Goal: Task Accomplishment & Management: Use online tool/utility

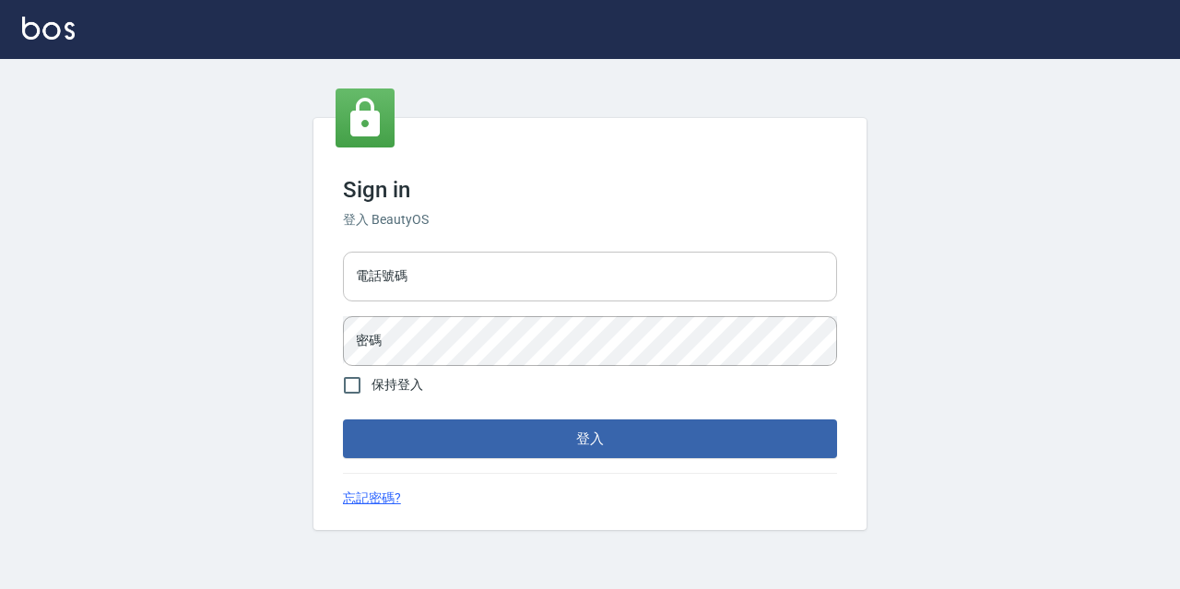
click at [476, 255] on input "電話號碼" at bounding box center [590, 277] width 494 height 50
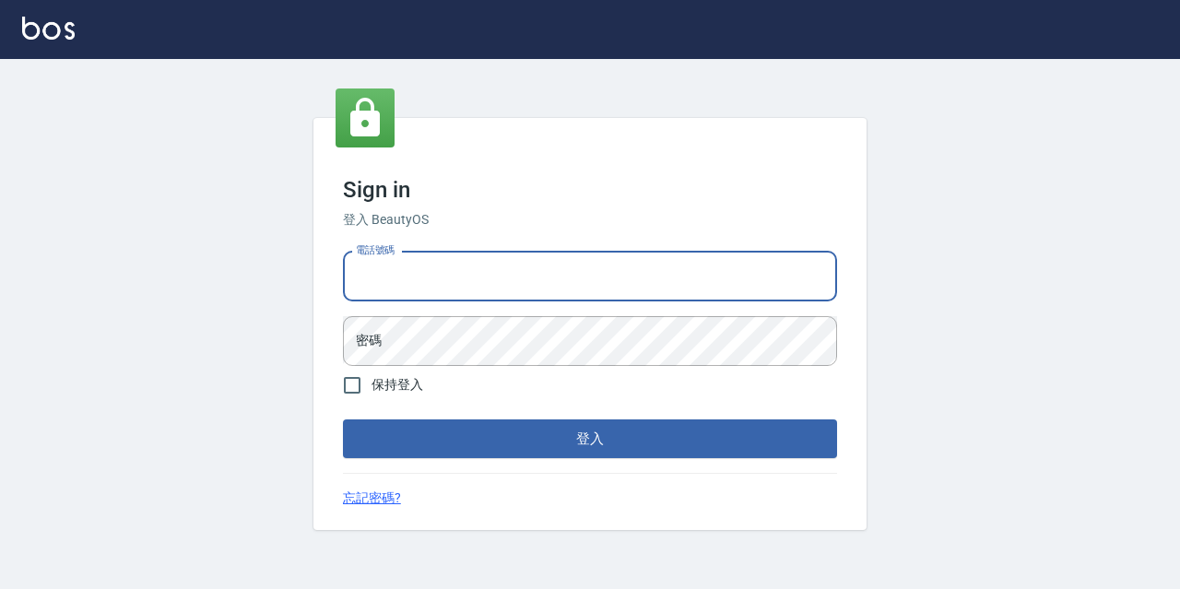
type input "0977888999"
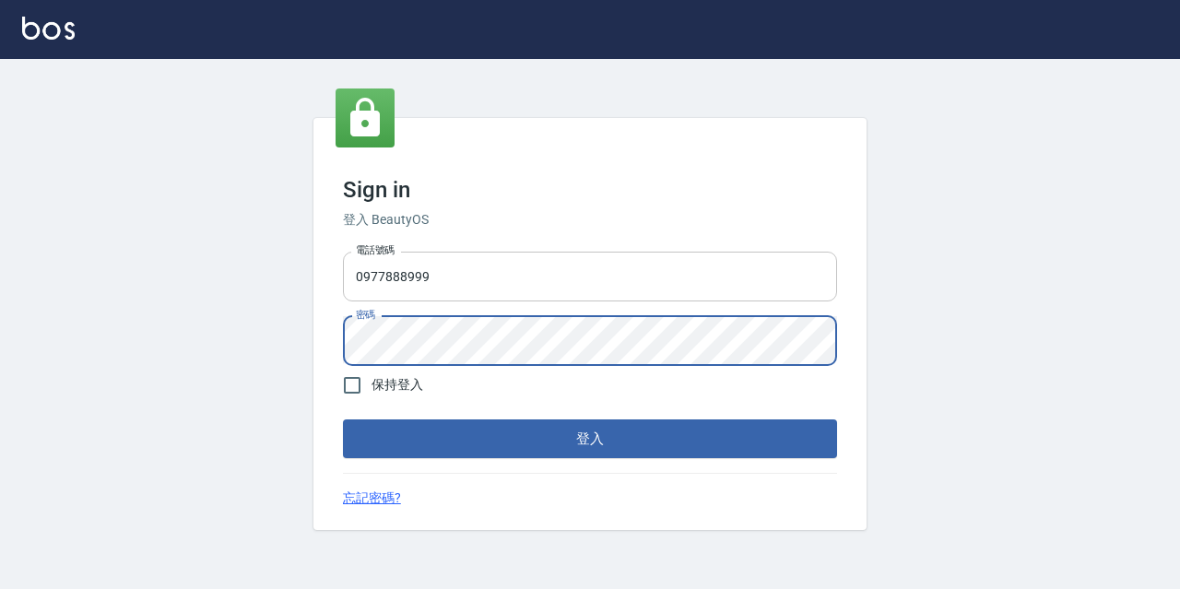
click at [343, 419] on button "登入" at bounding box center [590, 438] width 494 height 39
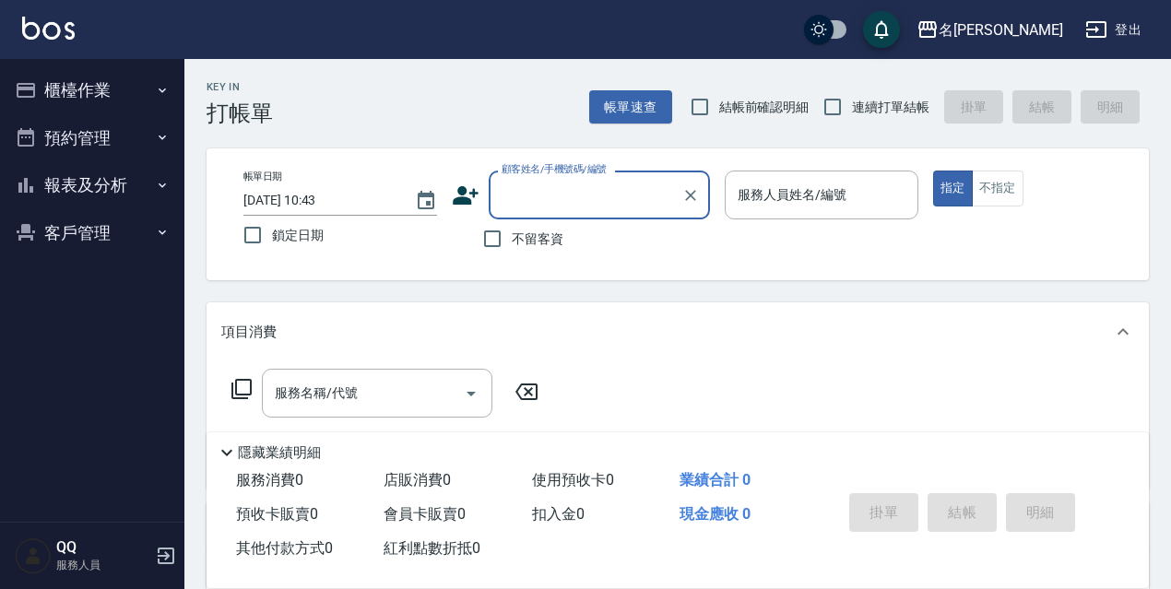
click at [152, 91] on button "櫃檯作業" at bounding box center [92, 90] width 170 height 48
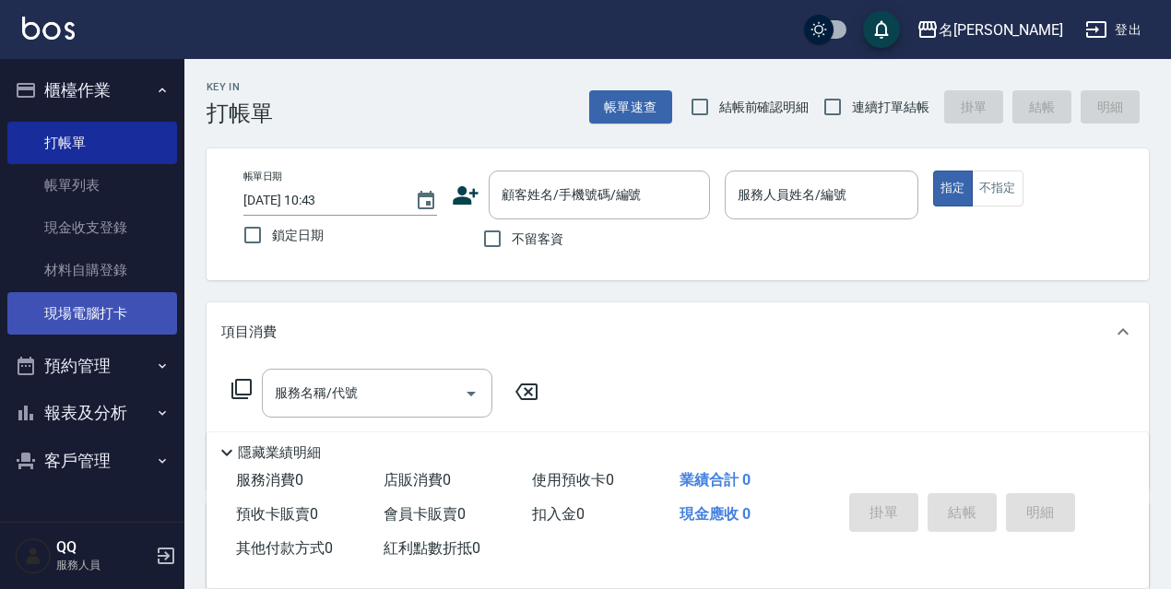
drag, startPoint x: 142, startPoint y: 314, endPoint x: 129, endPoint y: 327, distance: 18.3
click at [139, 315] on link "現場電腦打卡" at bounding box center [92, 313] width 170 height 42
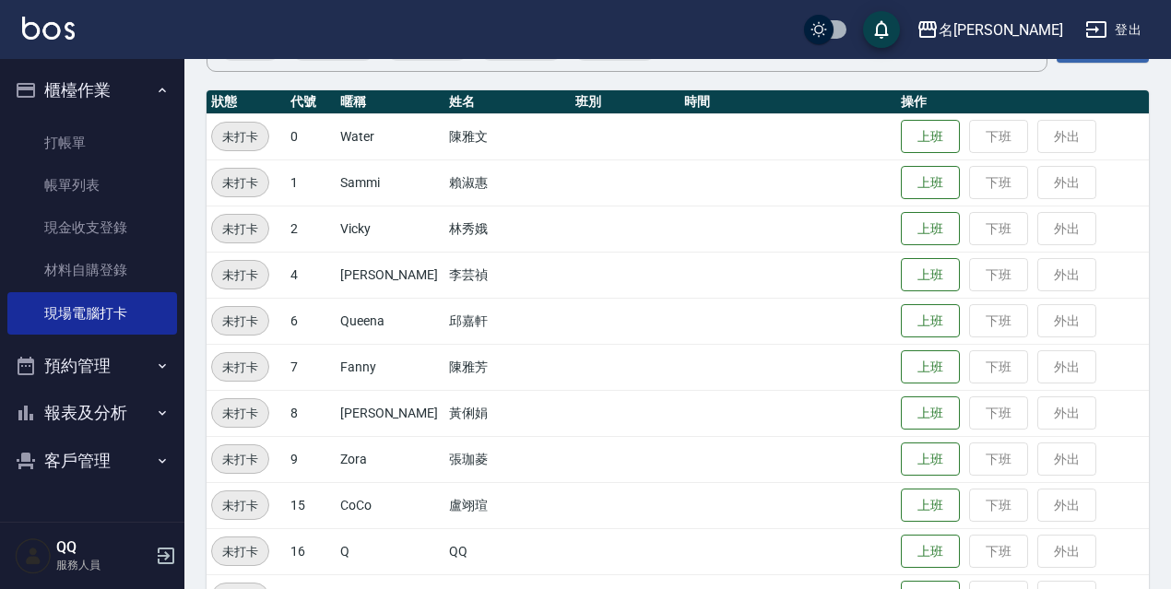
scroll to position [277, 0]
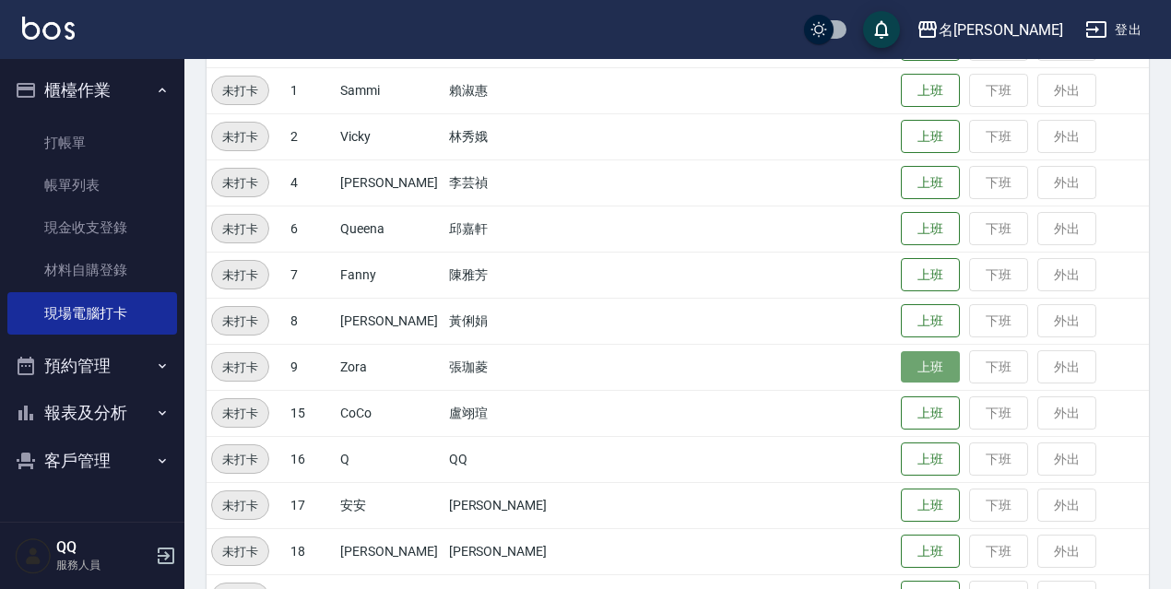
click at [901, 365] on button "上班" at bounding box center [930, 367] width 59 height 32
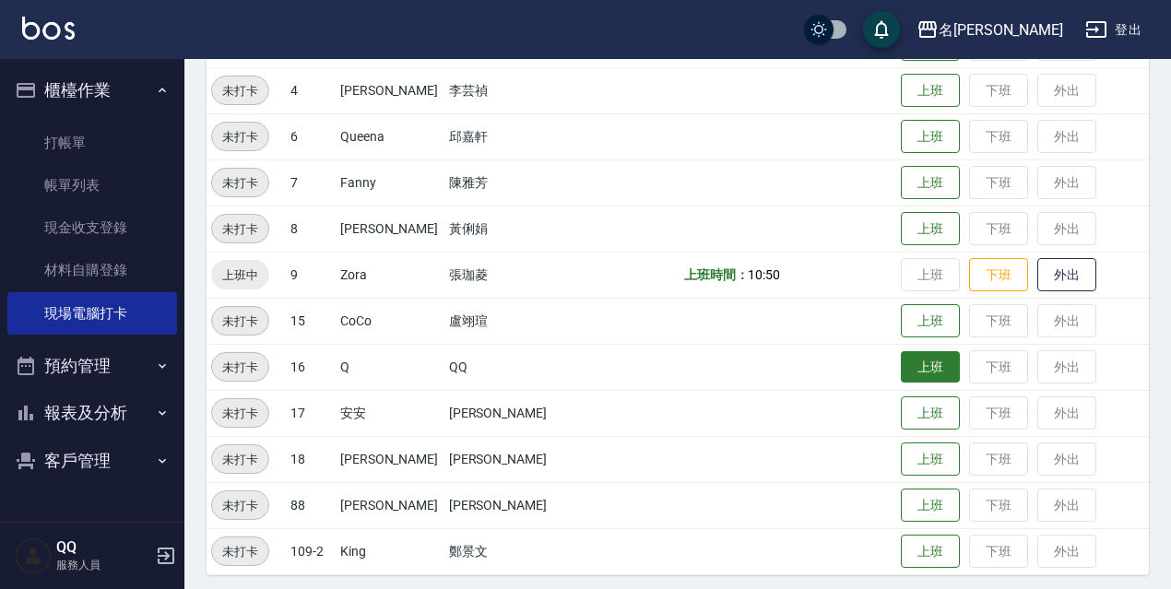
scroll to position [377, 0]
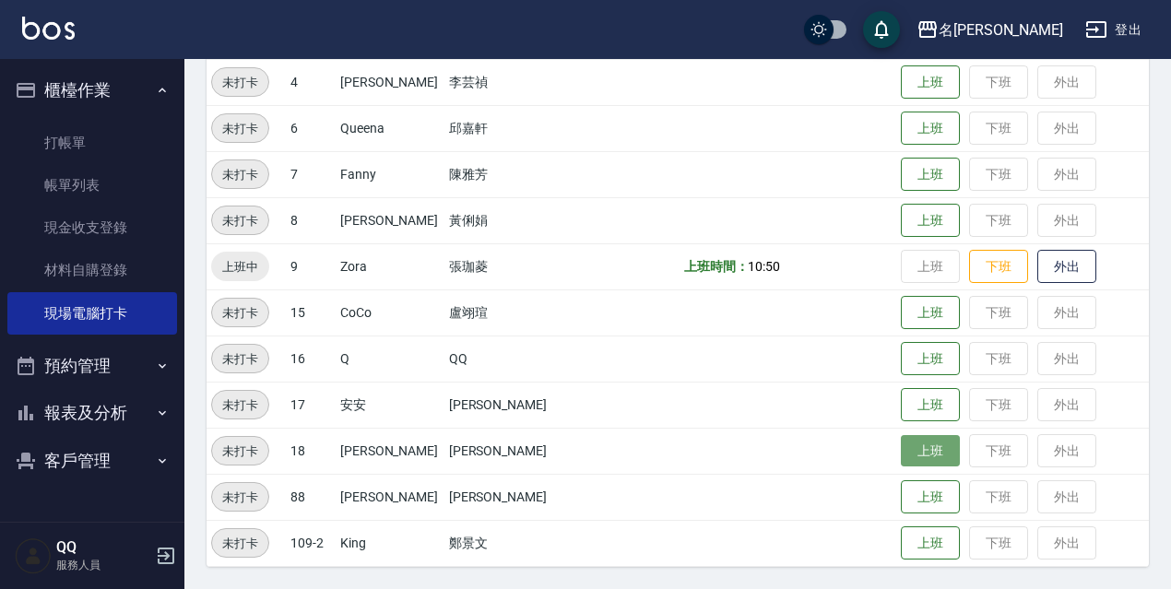
click at [914, 441] on button "上班" at bounding box center [930, 451] width 59 height 32
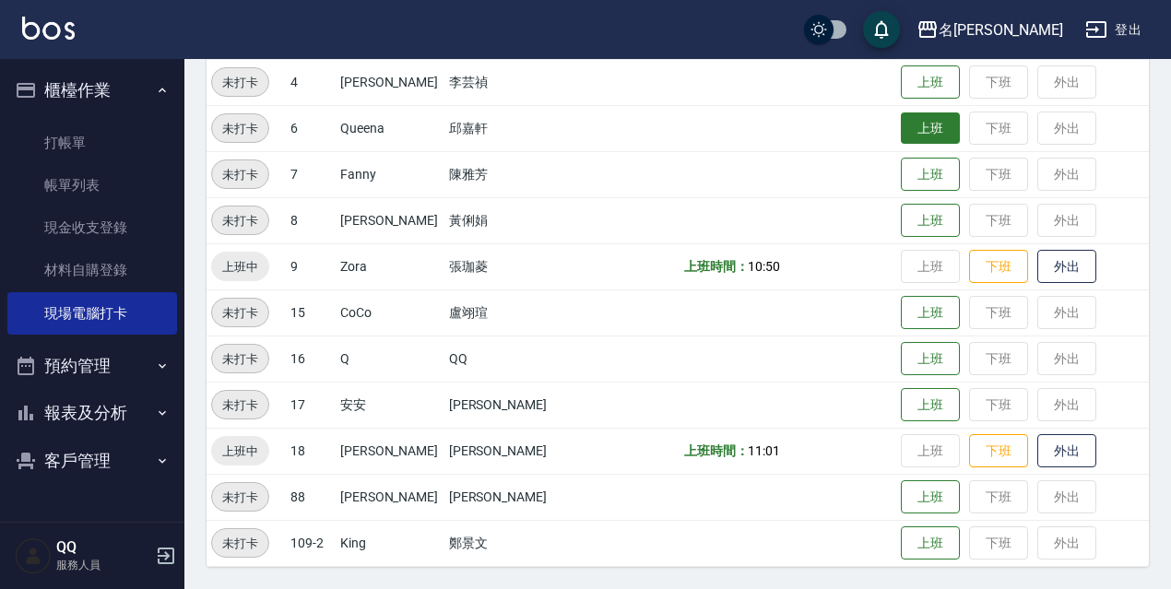
click at [925, 123] on button "上班" at bounding box center [930, 128] width 59 height 32
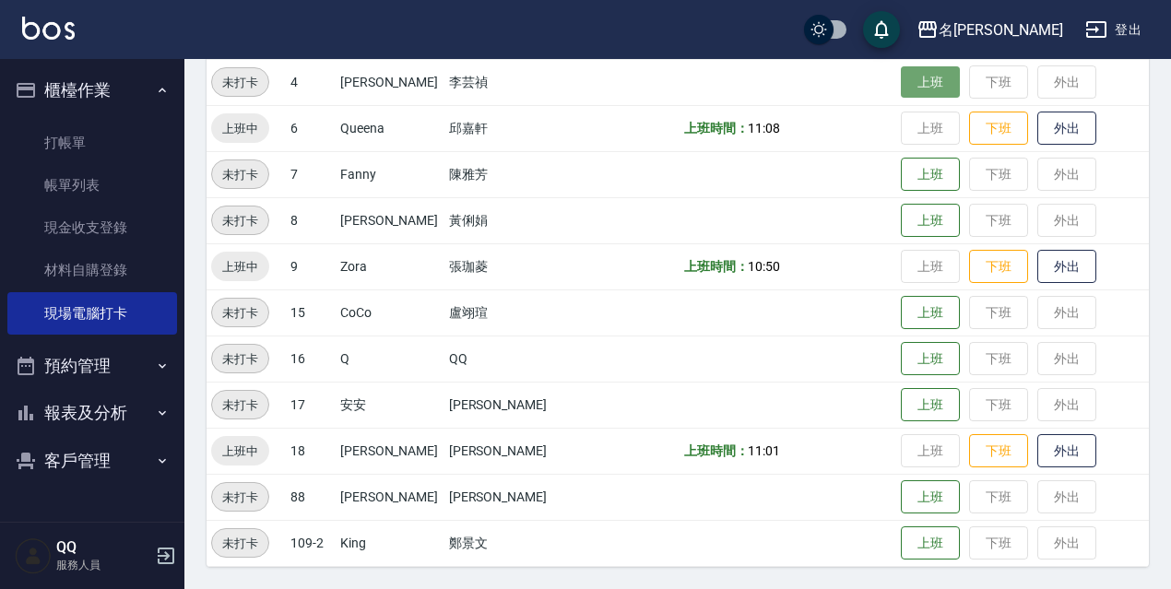
click at [914, 94] on button "上班" at bounding box center [930, 82] width 59 height 32
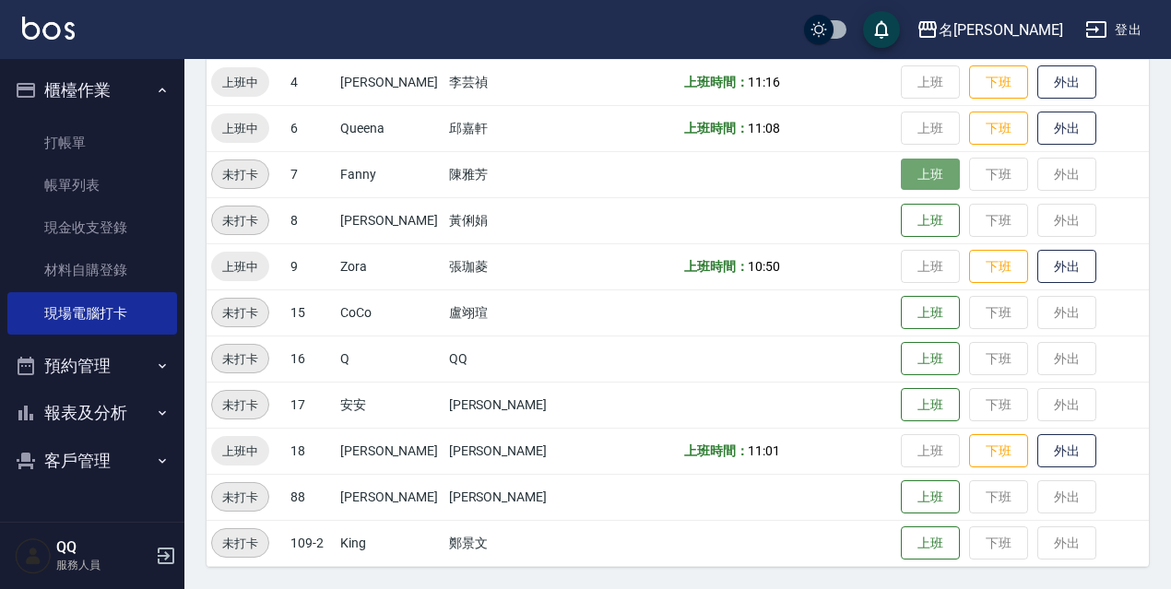
click at [913, 183] on button "上班" at bounding box center [930, 175] width 59 height 32
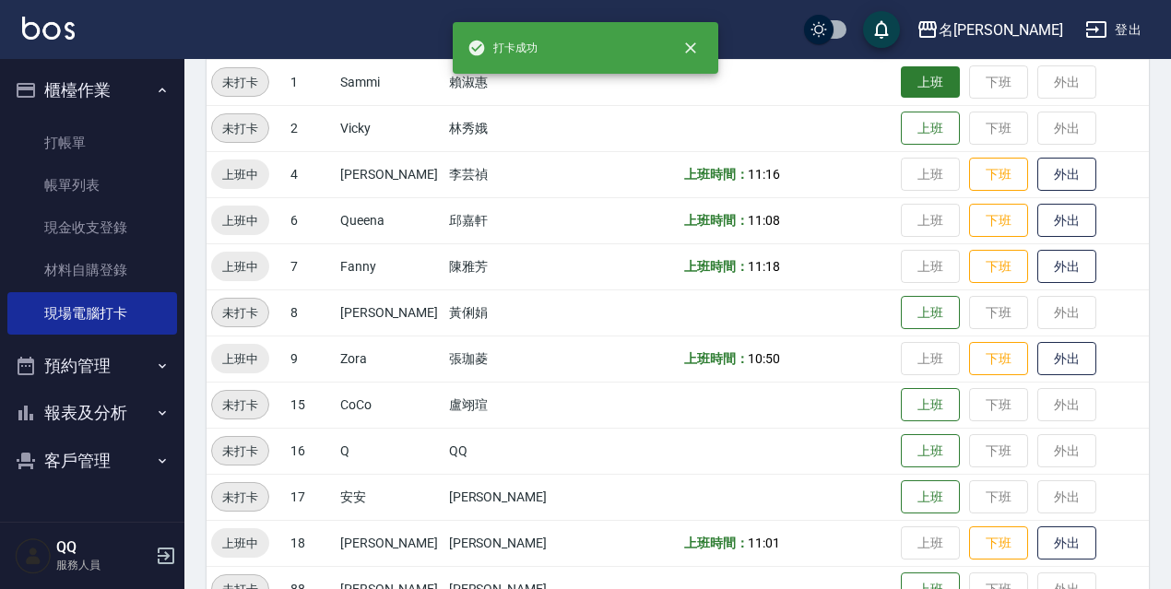
scroll to position [193, 0]
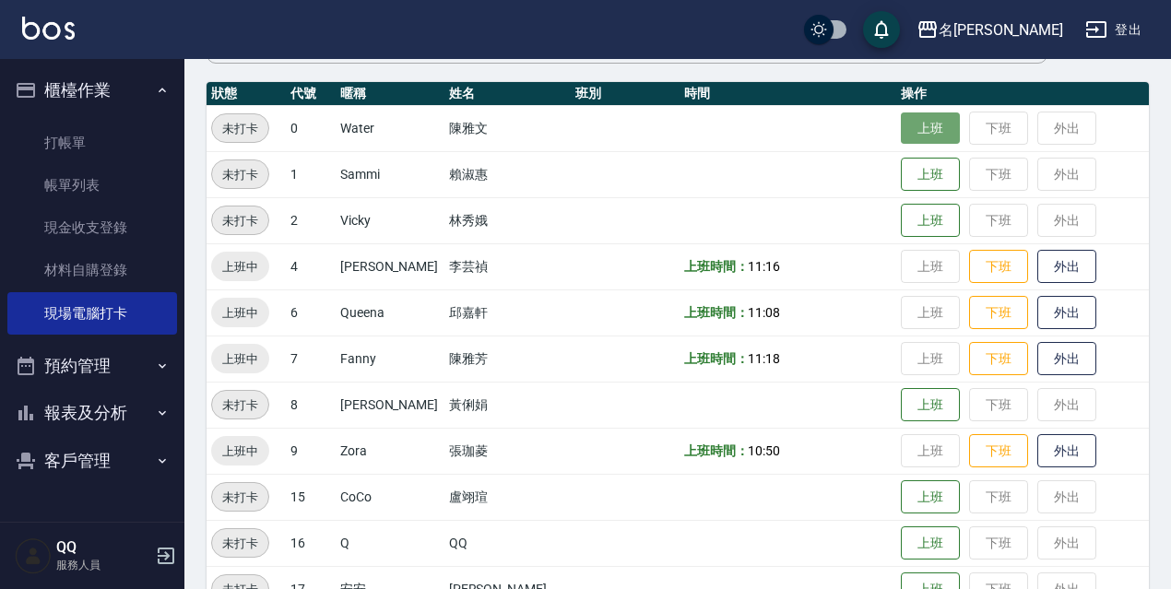
click at [912, 131] on button "上班" at bounding box center [930, 128] width 59 height 32
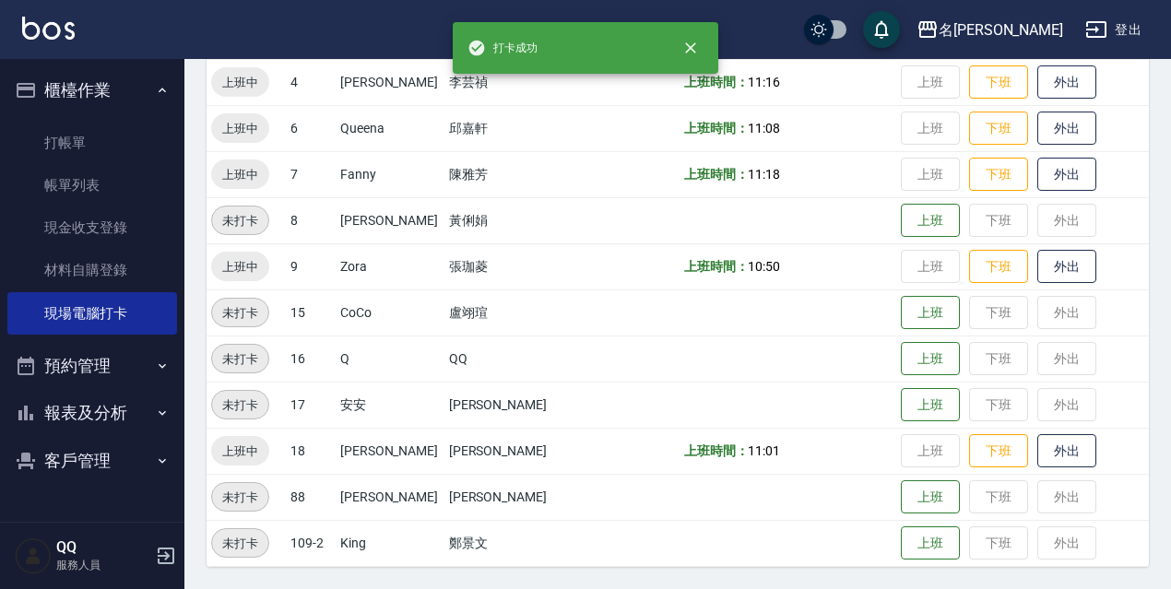
scroll to position [285, 0]
